Goal: Manage account settings

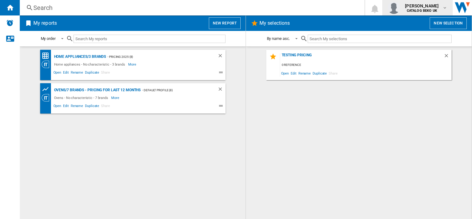
click at [429, 11] on b "CATALOG BEKO UK" at bounding box center [422, 11] width 30 height 4
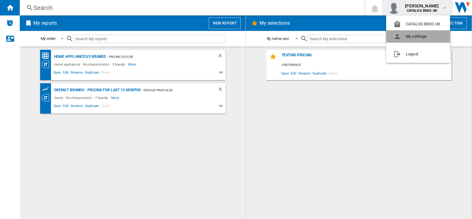
click at [416, 34] on button "My settings" at bounding box center [418, 36] width 64 height 12
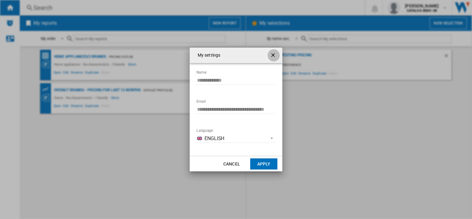
drag, startPoint x: 272, startPoint y: 55, endPoint x: 276, endPoint y: 57, distance: 3.6
click at [273, 56] on ng-md-icon "getI18NText('BUTTONS.CLOSE_DIALOG')" at bounding box center [273, 55] width 7 height 7
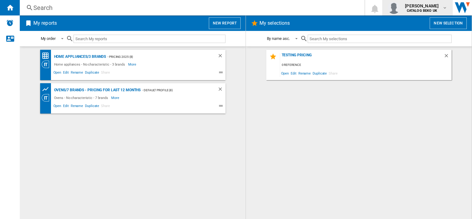
click at [430, 10] on b "CATALOG BEKO UK" at bounding box center [422, 11] width 30 height 4
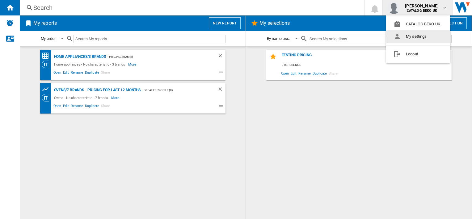
click at [422, 9] on md-backdrop at bounding box center [236, 109] width 472 height 219
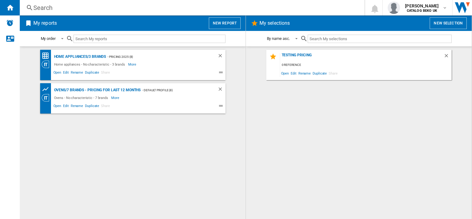
click at [393, 126] on div "Testing Pricing 0 reference Open Edit Rename Duplicate Share" at bounding box center [359, 133] width 214 height 166
click at [430, 6] on span "[PERSON_NAME]" at bounding box center [422, 6] width 34 height 6
